Goal: Information Seeking & Learning: Stay updated

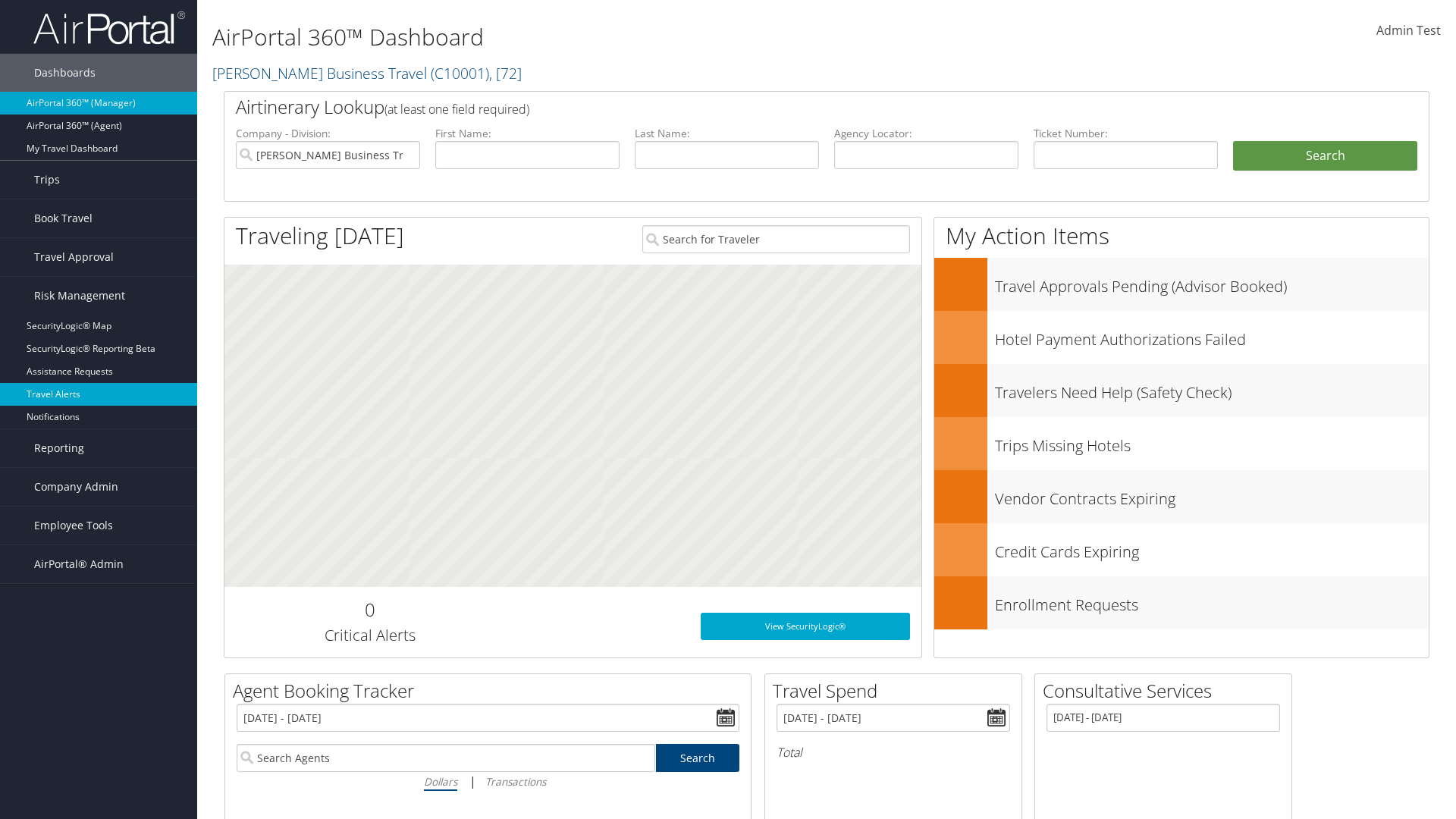
click at [99, 394] on link "Travel Alerts" at bounding box center [99, 394] width 198 height 23
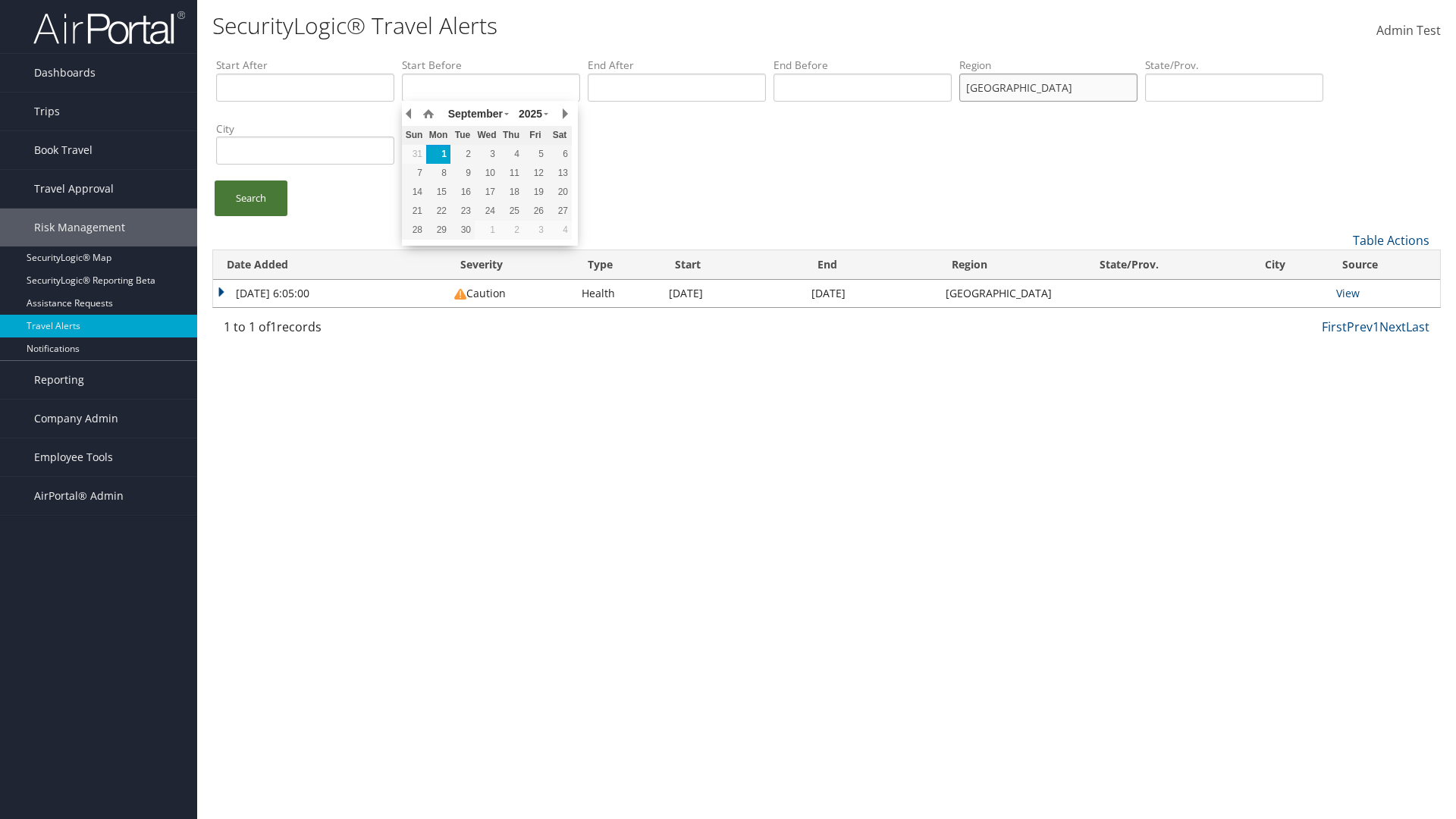
type input "[GEOGRAPHIC_DATA]"
click at [251, 198] on link "Search" at bounding box center [250, 198] width 72 height 36
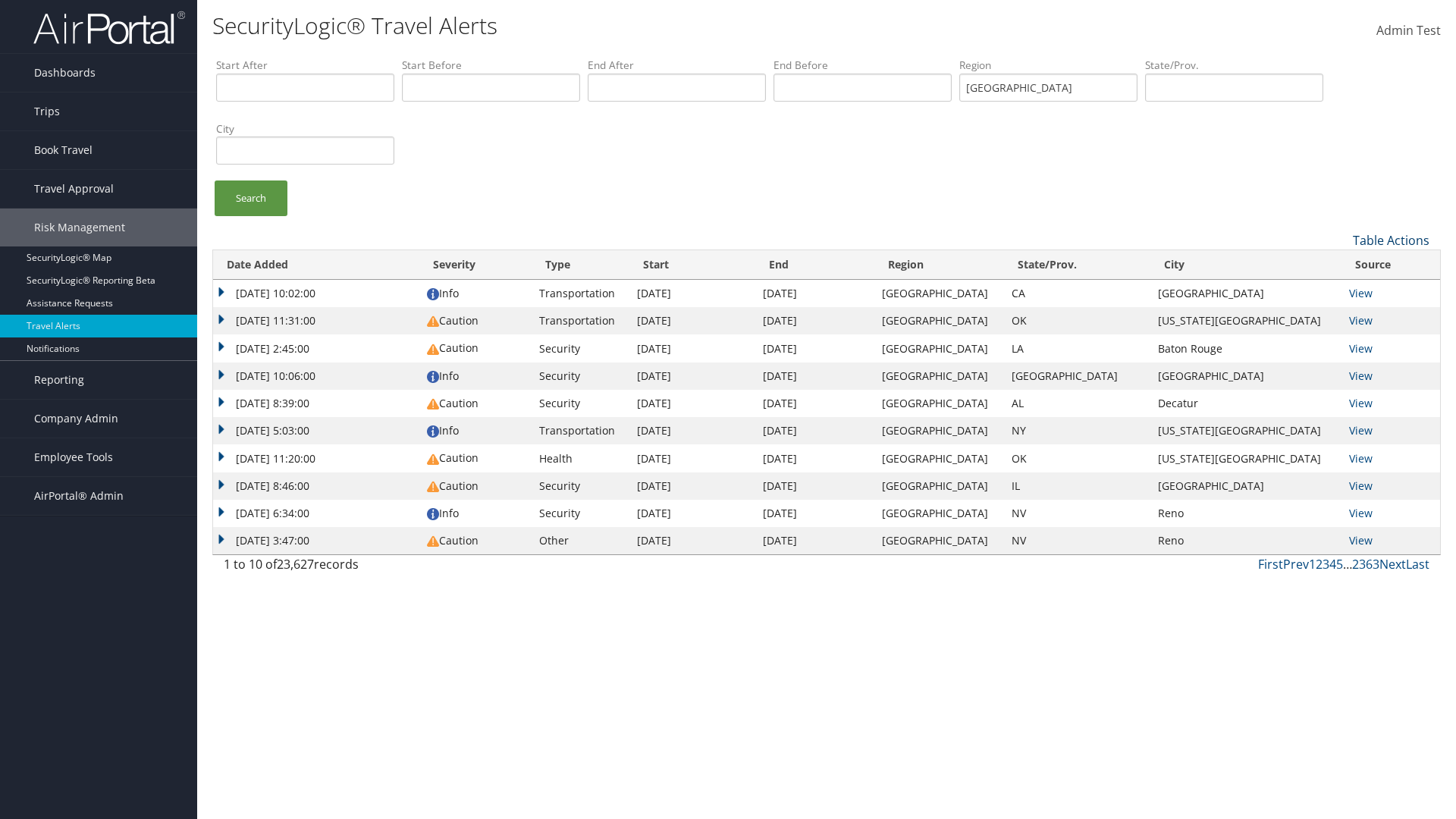
click at [1391, 240] on link "Table Actions" at bounding box center [1391, 240] width 76 height 17
click at [1340, 265] on link "Date Added" at bounding box center [1341, 265] width 199 height 25
click at [1340, 291] on link "Severity" at bounding box center [1341, 291] width 199 height 25
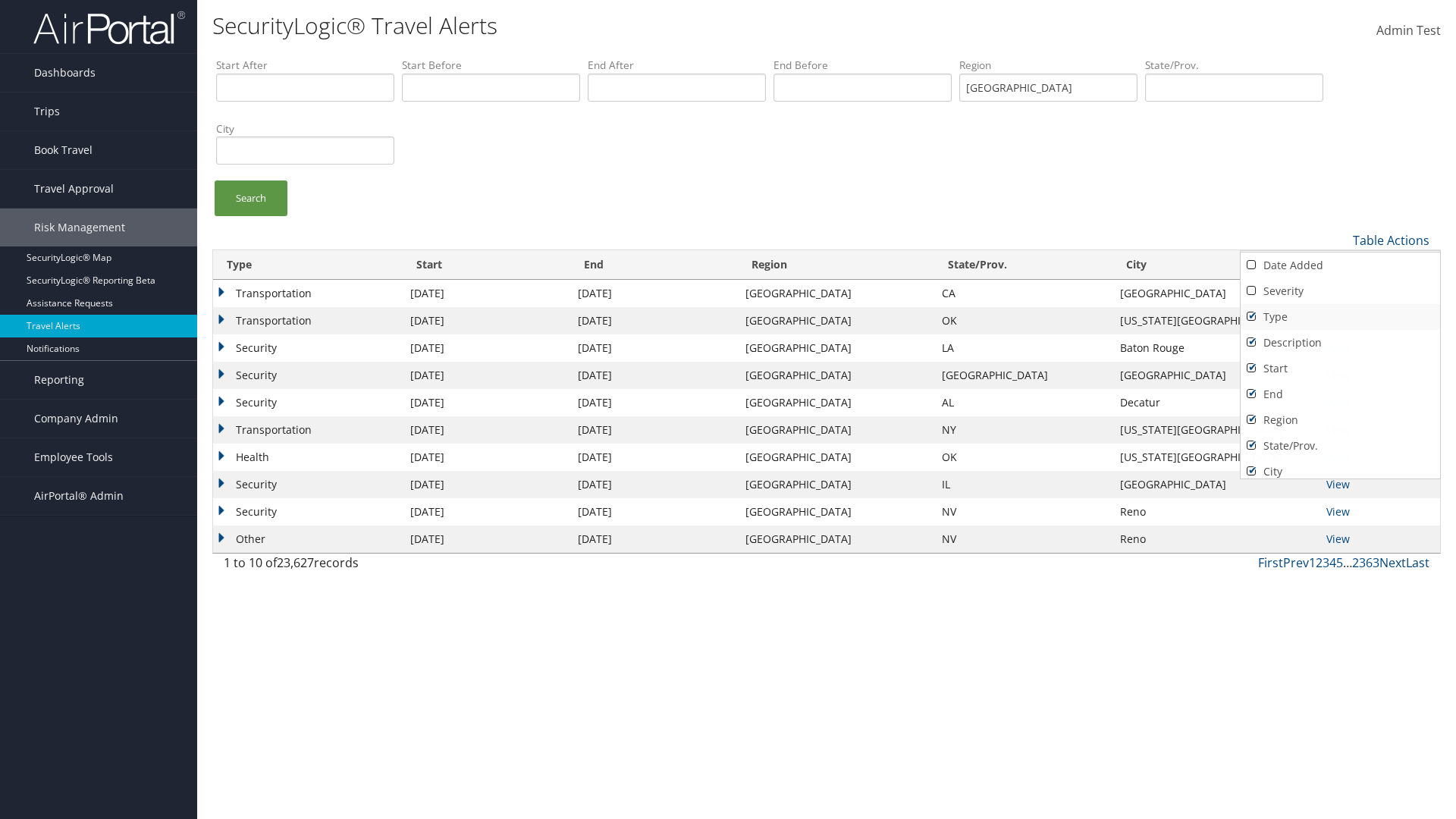
click at [1340, 316] on link "Type" at bounding box center [1341, 317] width 199 height 25
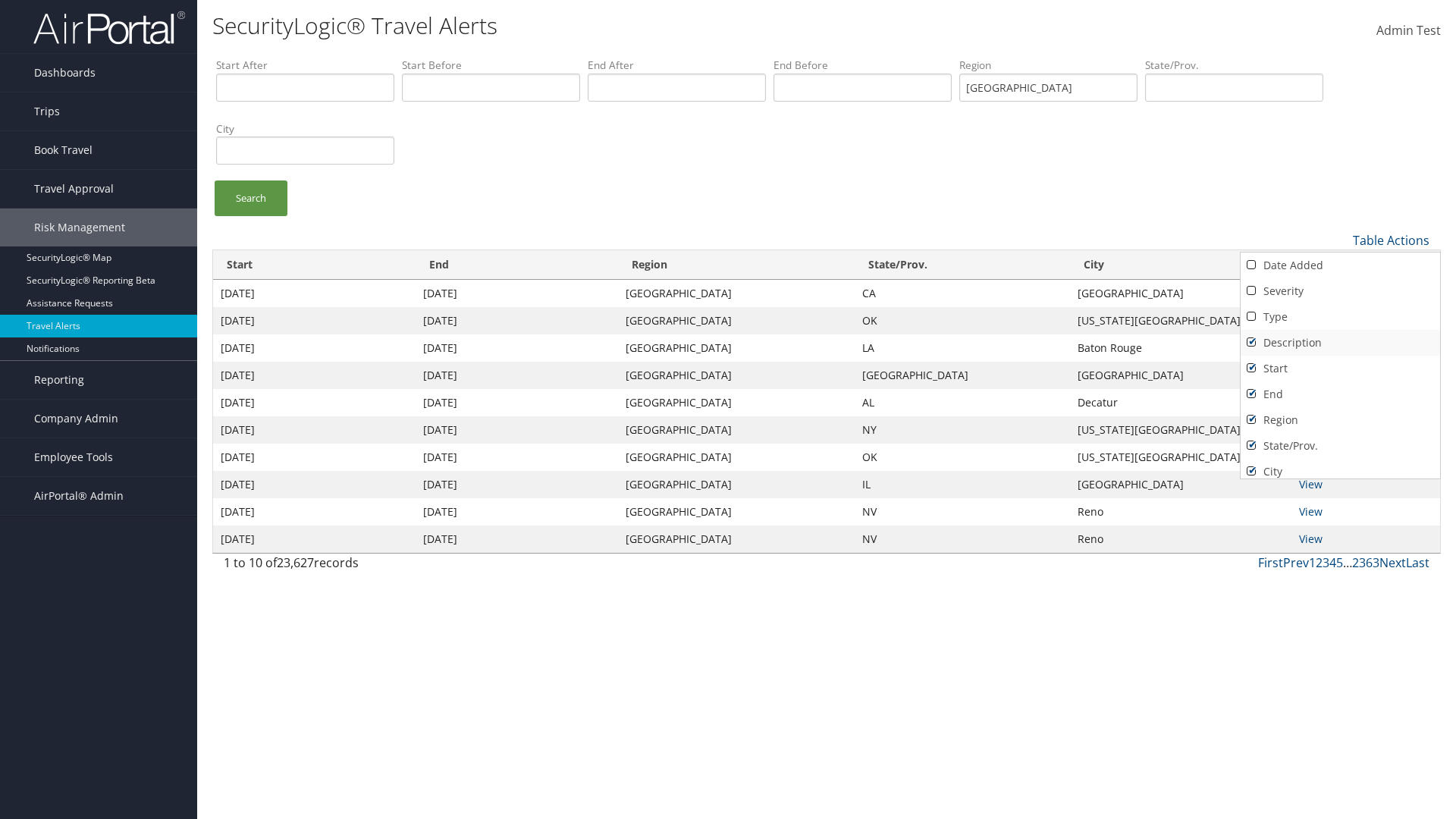
click at [1340, 342] on link "Description" at bounding box center [1341, 343] width 199 height 25
click at [1340, 368] on link "Start" at bounding box center [1341, 369] width 199 height 25
click at [1340, 394] on link "End" at bounding box center [1341, 394] width 199 height 25
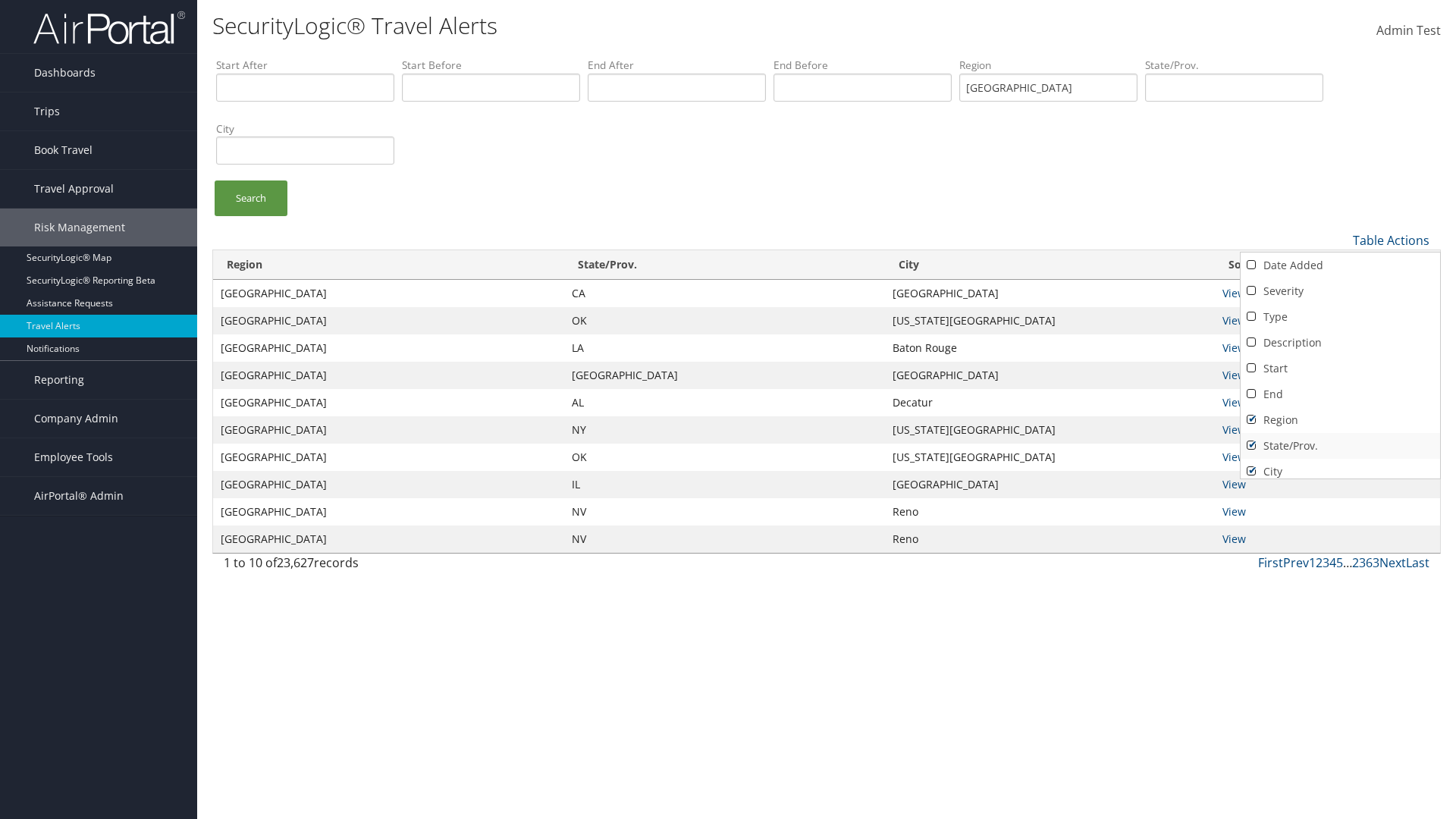
click at [1340, 420] on link "Region" at bounding box center [1341, 420] width 199 height 25
click at [1340, 445] on link "State/Prov." at bounding box center [1341, 446] width 199 height 25
click at [1340, 465] on link "City" at bounding box center [1341, 472] width 199 height 25
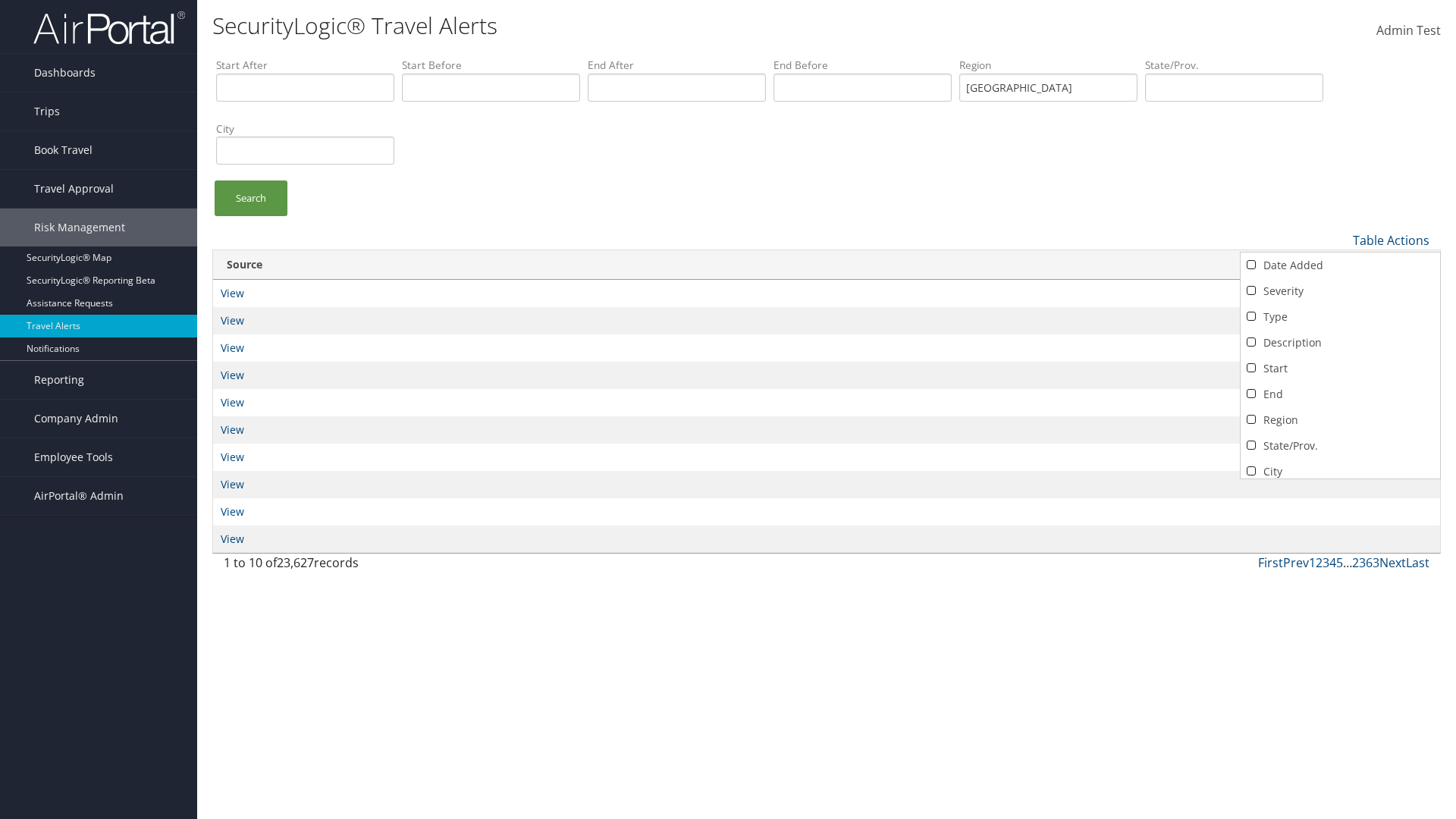
click at [1340, 484] on link "Source" at bounding box center [1341, 497] width 199 height 25
click at [728, 410] on div at bounding box center [728, 410] width 1456 height 819
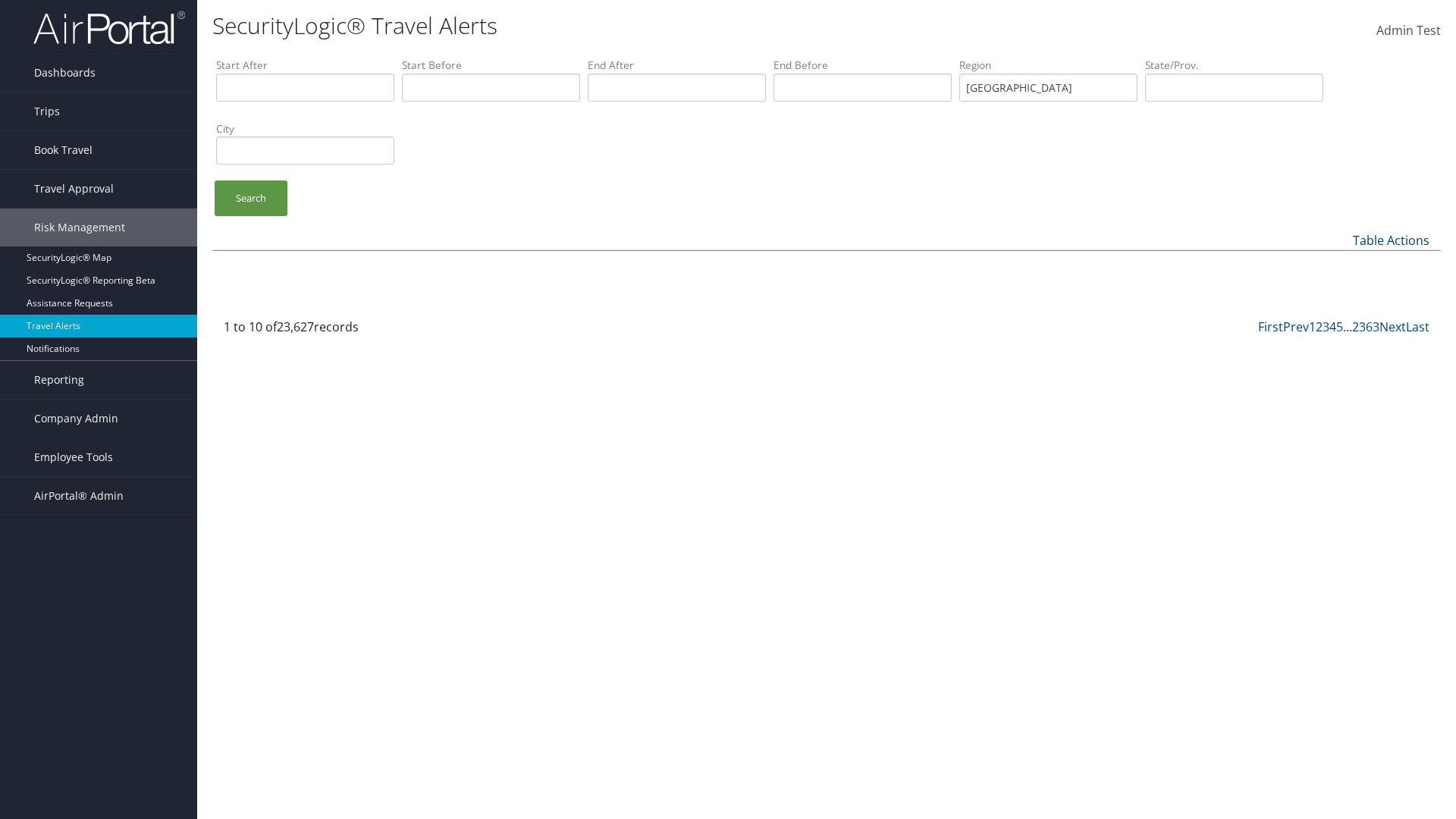
click at [1391, 240] on link "Table Actions" at bounding box center [1391, 240] width 76 height 17
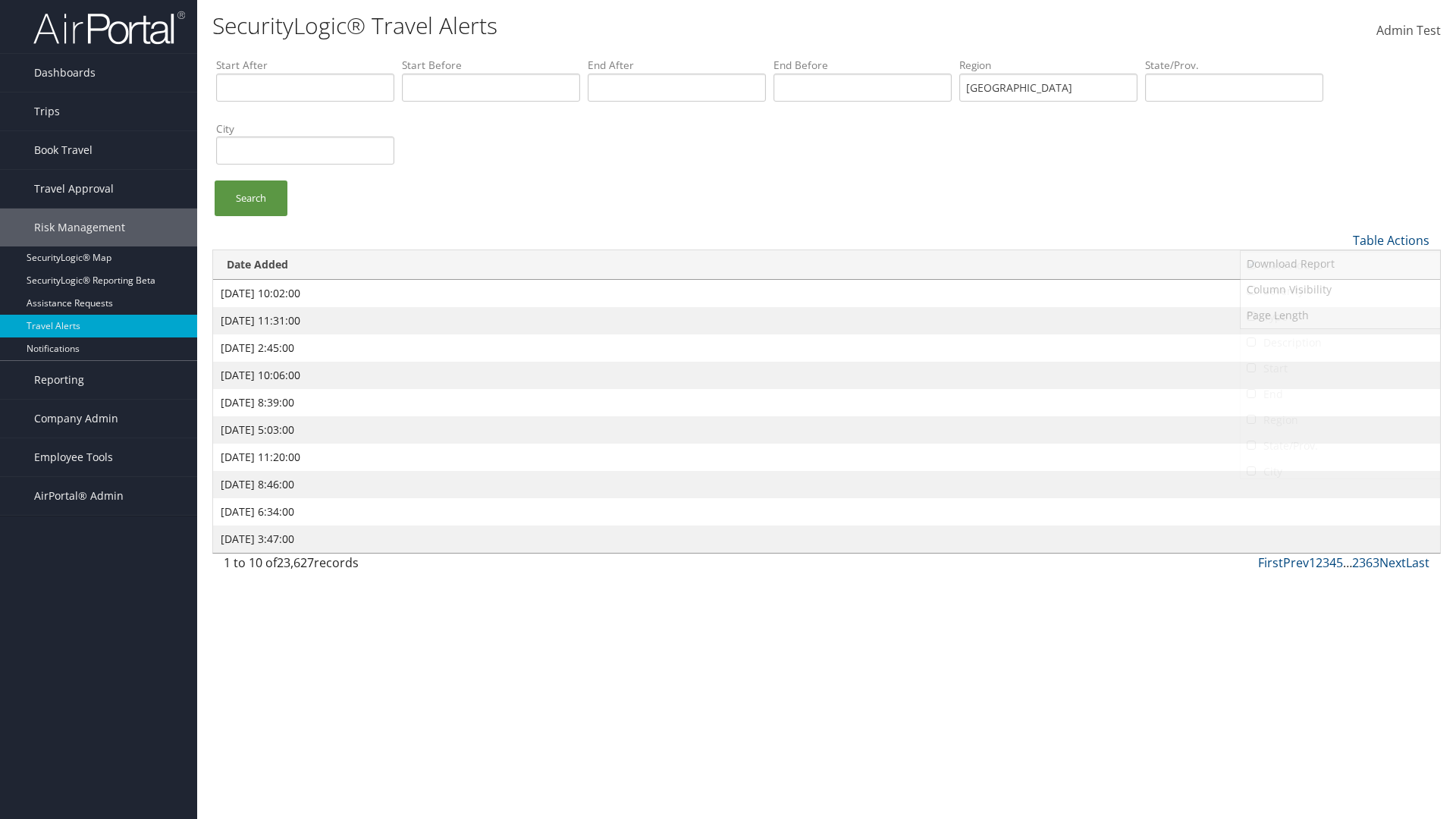
click at [1340, 291] on link "Severity" at bounding box center [1341, 291] width 199 height 25
click at [1340, 316] on link "Type" at bounding box center [1341, 317] width 199 height 25
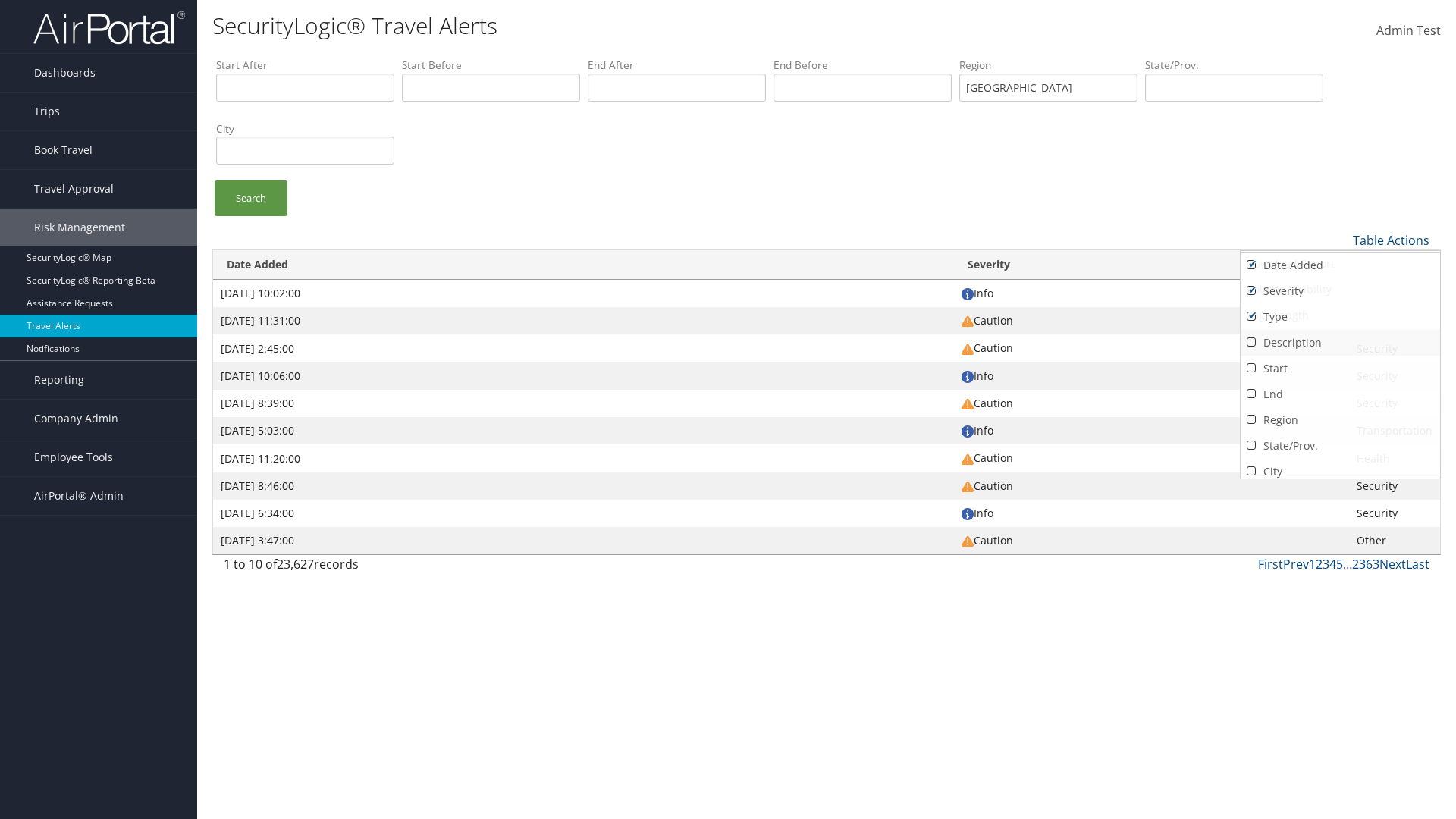
click at [1340, 342] on link "Description" at bounding box center [1341, 343] width 199 height 25
click at [1340, 368] on link "Start" at bounding box center [1341, 369] width 199 height 25
click at [1340, 394] on link "End" at bounding box center [1341, 394] width 199 height 25
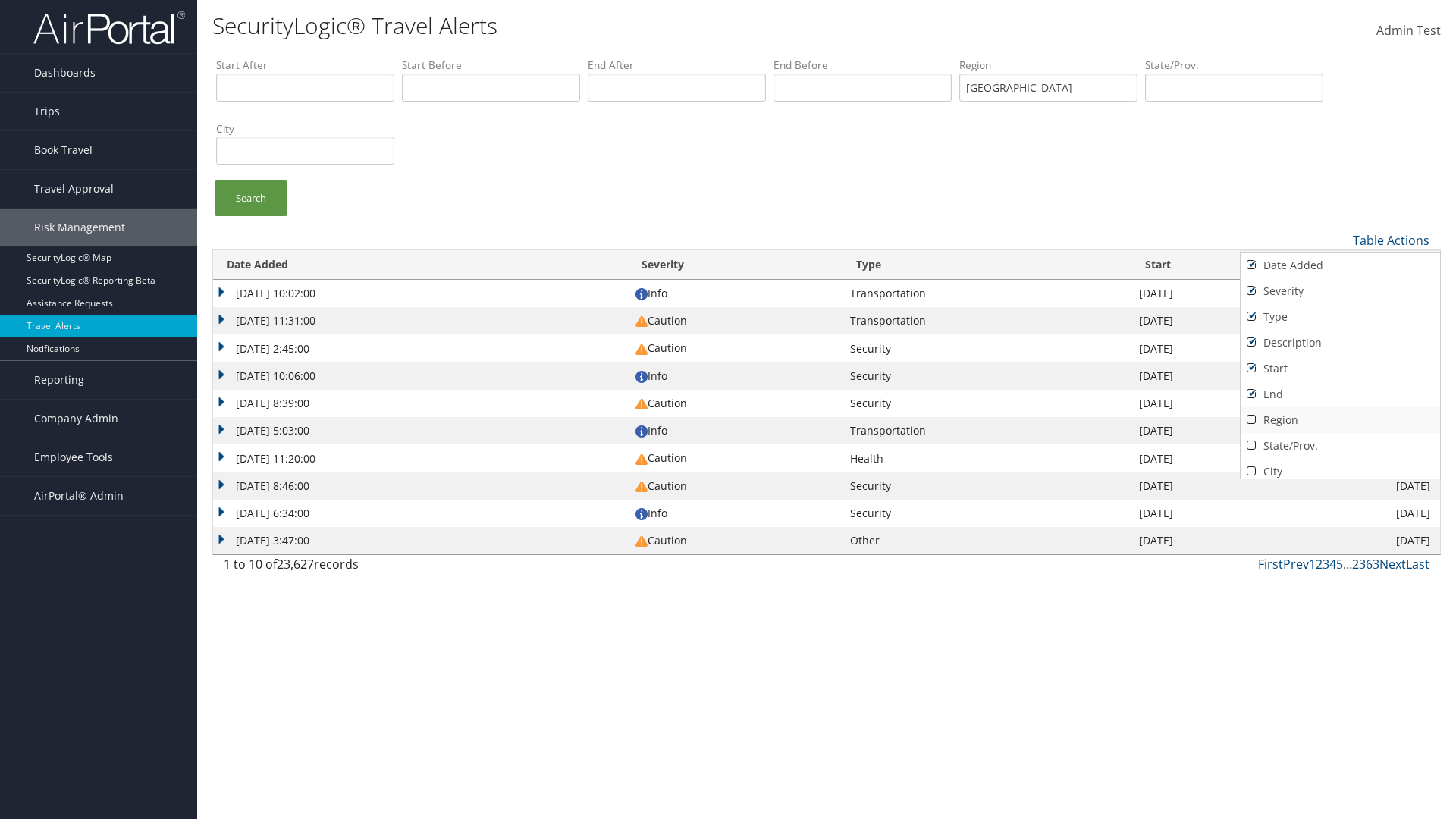
click at [1340, 420] on link "Region" at bounding box center [1341, 420] width 199 height 25
click at [1340, 445] on link "State/Prov." at bounding box center [1341, 446] width 199 height 25
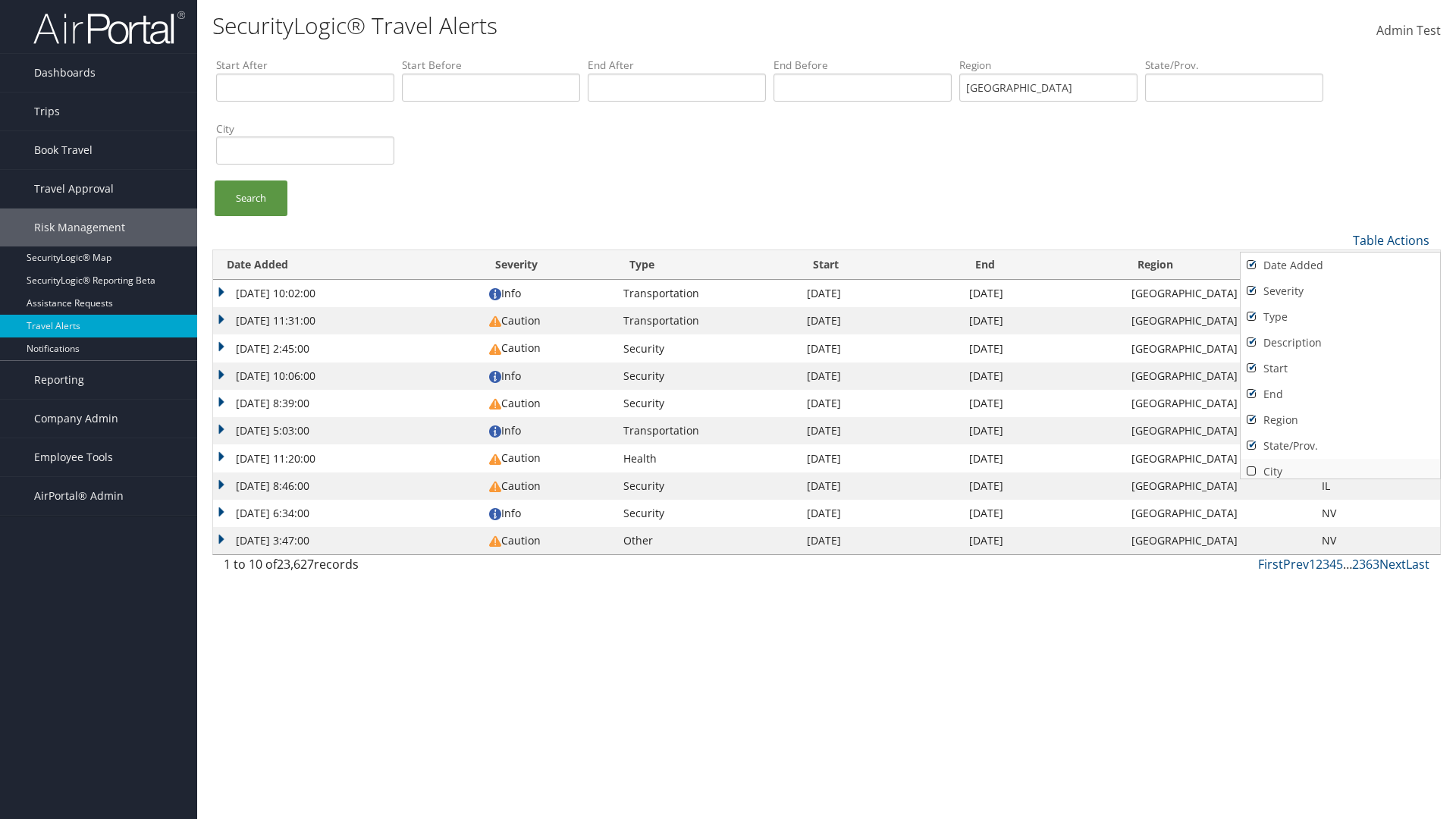
click at [1340, 465] on link "City" at bounding box center [1341, 472] width 199 height 25
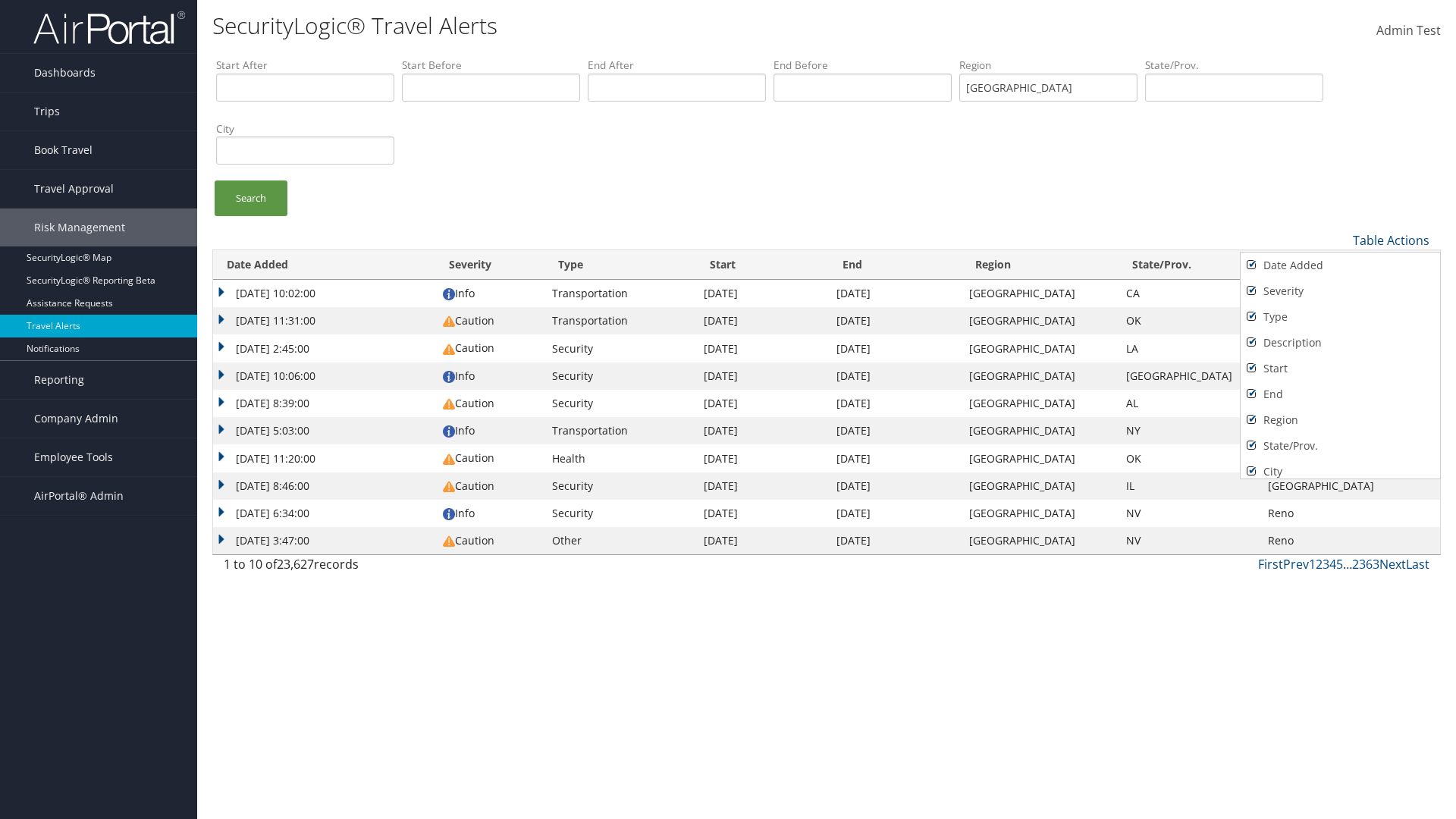
click at [1340, 484] on link "Source" at bounding box center [1341, 497] width 199 height 25
click at [728, 410] on div at bounding box center [728, 410] width 1456 height 819
